Goal: Task Accomplishment & Management: Use online tool/utility

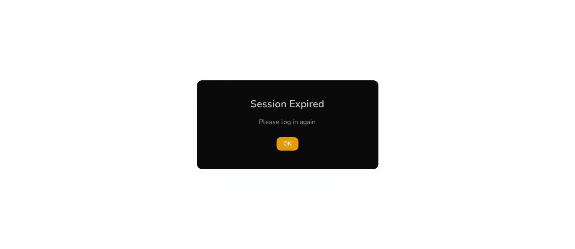
drag, startPoint x: 461, startPoint y: 102, endPoint x: 462, endPoint y: 132, distance: 29.9
drag, startPoint x: 462, startPoint y: 132, endPoint x: 489, endPoint y: 33, distance: 102.9
click at [489, 33] on div at bounding box center [287, 124] width 575 height 249
click at [296, 142] on span "button" at bounding box center [288, 144] width 22 height 20
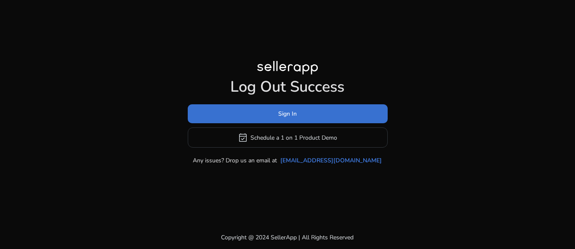
click at [303, 115] on span at bounding box center [288, 114] width 200 height 20
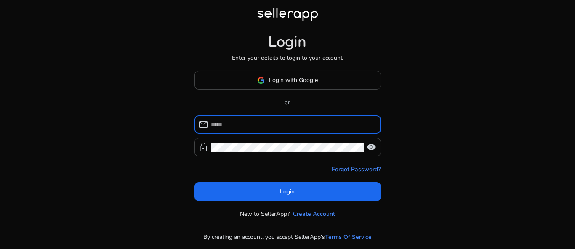
type input "**********"
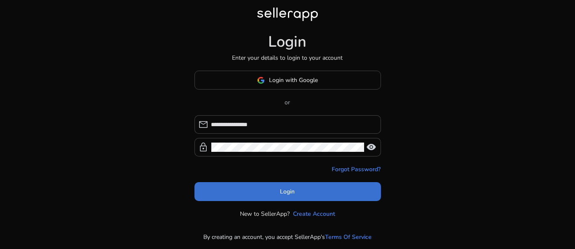
click at [295, 197] on span at bounding box center [287, 192] width 186 height 20
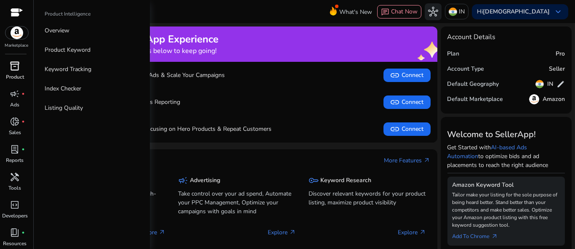
click at [18, 70] on span "inventory_2" at bounding box center [15, 66] width 10 height 10
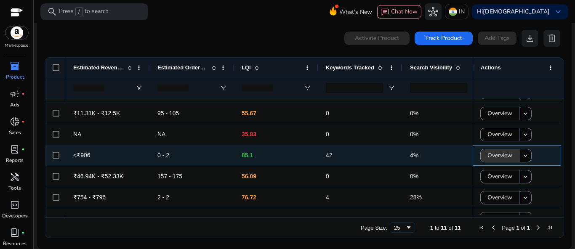
click at [498, 157] on span "Overview" at bounding box center [499, 155] width 25 height 17
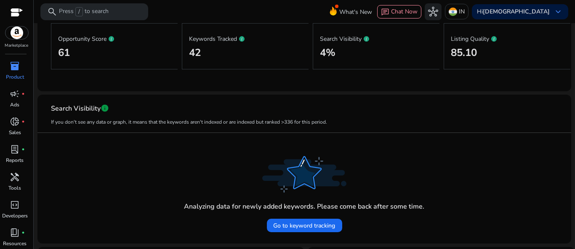
scroll to position [128, 0]
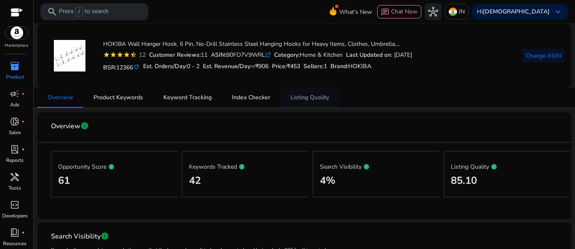
click at [309, 97] on span "Listing Quality" at bounding box center [309, 98] width 39 height 6
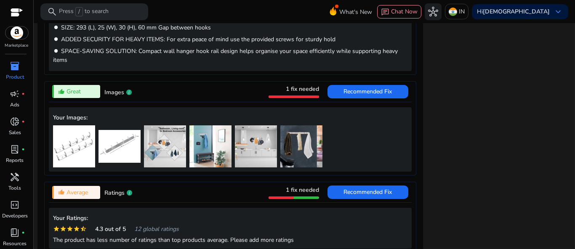
scroll to position [603, 0]
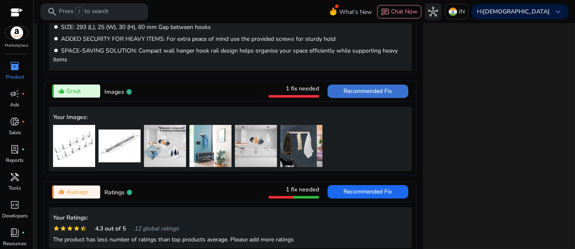
click at [360, 89] on span "Recommended Fix" at bounding box center [368, 91] width 48 height 8
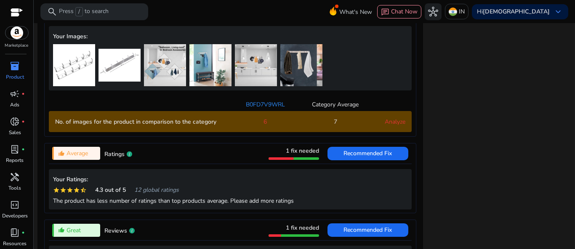
scroll to position [686, 0]
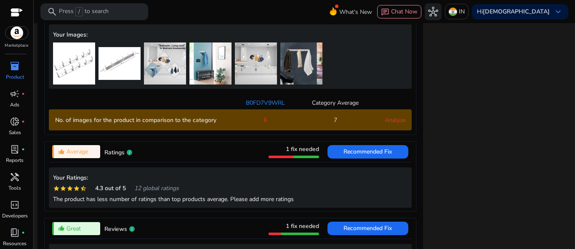
click at [397, 124] on link "Analyze" at bounding box center [395, 120] width 21 height 8
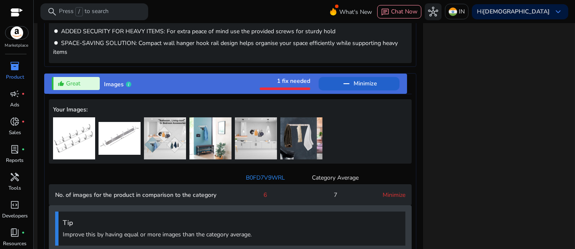
scroll to position [610, 0]
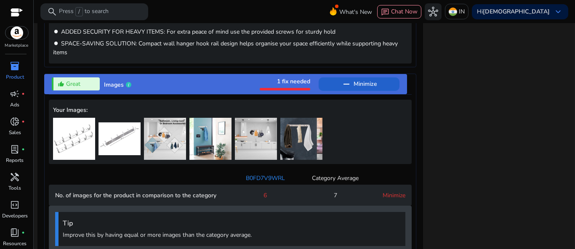
click at [394, 195] on link "Minimize" at bounding box center [394, 196] width 23 height 8
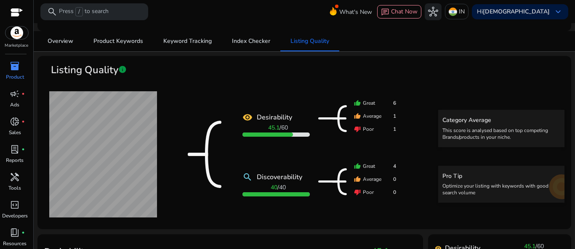
scroll to position [0, 0]
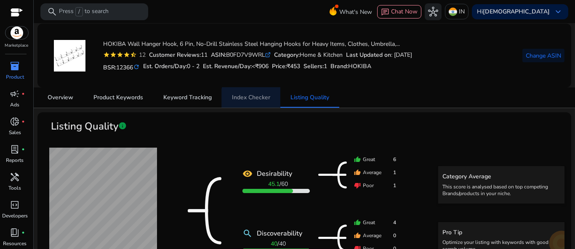
click at [260, 99] on span "Index Checker" at bounding box center [251, 98] width 38 height 6
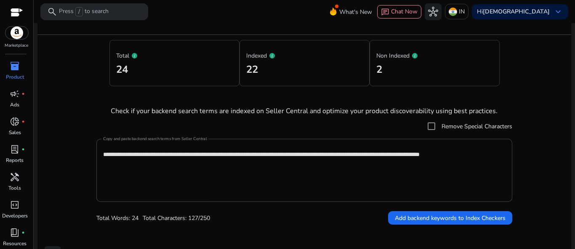
scroll to position [107, 0]
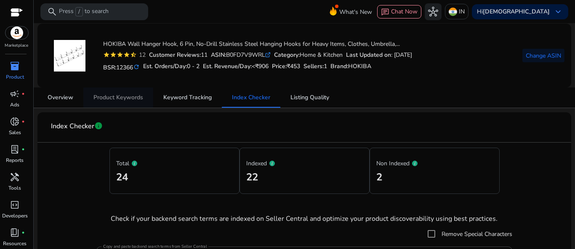
click at [136, 102] on span "Product Keywords" at bounding box center [118, 98] width 50 height 20
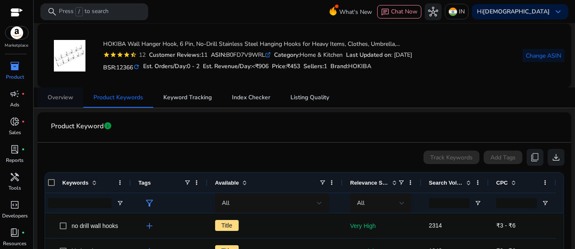
click at [59, 95] on span "Overview" at bounding box center [61, 98] width 26 height 6
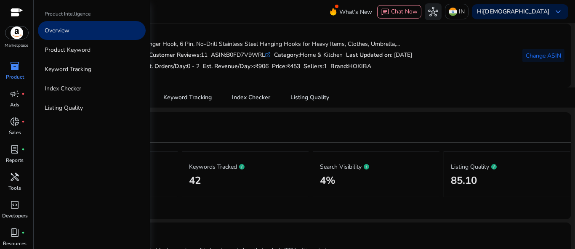
click at [14, 75] on p "Product" at bounding box center [15, 77] width 18 height 8
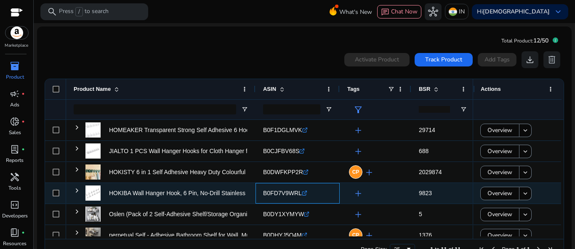
click at [304, 192] on icon ".st0{fill:#2c8af8}" at bounding box center [304, 193] width 5 height 5
